Goal: Information Seeking & Learning: Learn about a topic

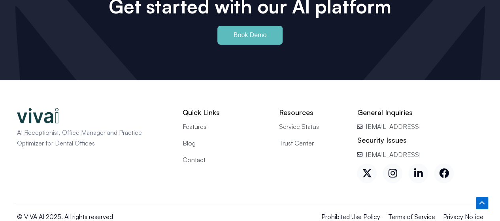
scroll to position [3606, 0]
click at [301, 121] on span "Service Status" at bounding box center [299, 126] width 40 height 10
click at [296, 138] on span "Trust Center" at bounding box center [296, 143] width 35 height 10
click at [194, 121] on span "Features" at bounding box center [195, 126] width 24 height 10
click at [193, 138] on span "Blog" at bounding box center [189, 143] width 13 height 10
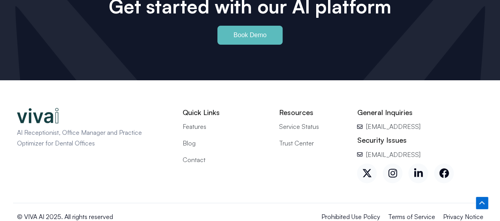
click at [201, 154] on span "Contact" at bounding box center [194, 159] width 23 height 10
click at [351, 211] on span "Prohibited Use Policy" at bounding box center [350, 216] width 59 height 10
click at [403, 211] on span "Terms of Service" at bounding box center [411, 216] width 47 height 10
click at [457, 211] on span "Privacy Notice" at bounding box center [463, 216] width 40 height 10
click at [393, 169] on icon at bounding box center [392, 173] width 9 height 9
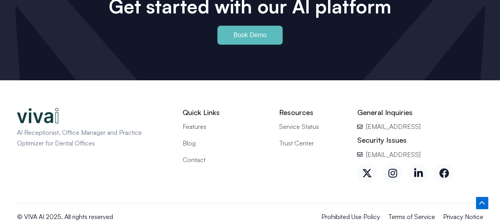
click at [445, 168] on icon at bounding box center [444, 173] width 10 height 10
click at [420, 168] on icon at bounding box center [419, 173] width 10 height 10
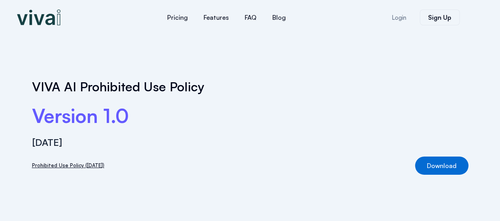
scroll to position [162, 0]
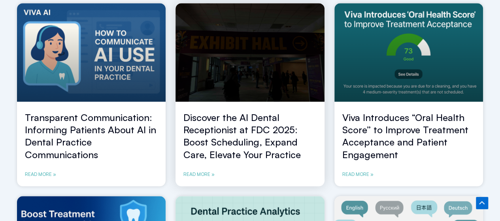
scroll to position [300, 0]
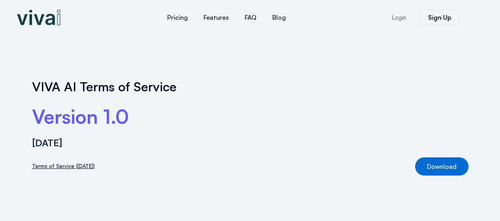
scroll to position [155, 0]
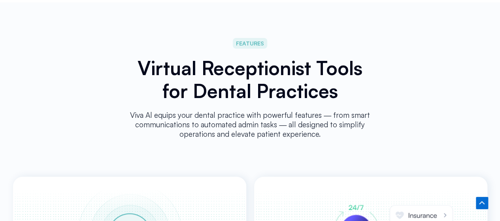
scroll to position [3606, 0]
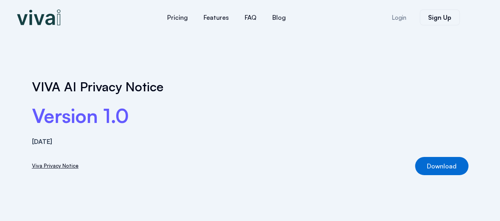
scroll to position [155, 0]
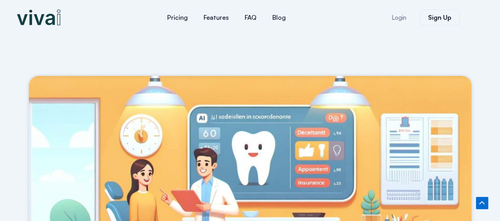
scroll to position [986, 0]
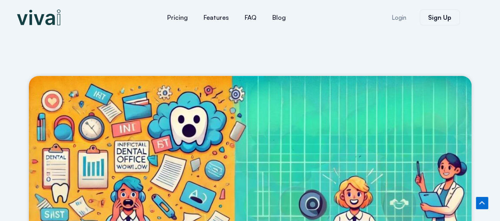
scroll to position [1206, 0]
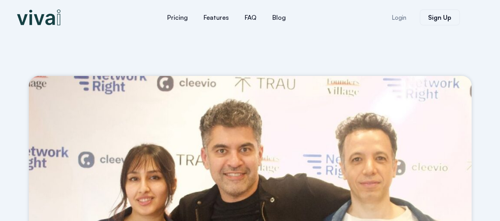
scroll to position [652, 0]
